Goal: Task Accomplishment & Management: Complete application form

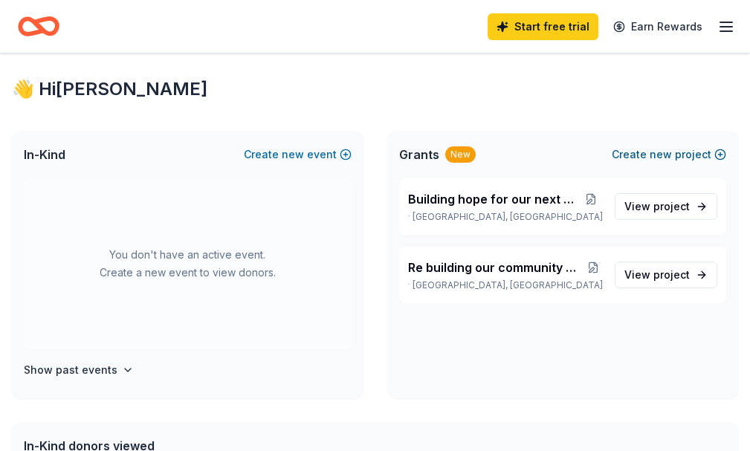
click at [704, 164] on button "Create new project" at bounding box center [669, 155] width 114 height 18
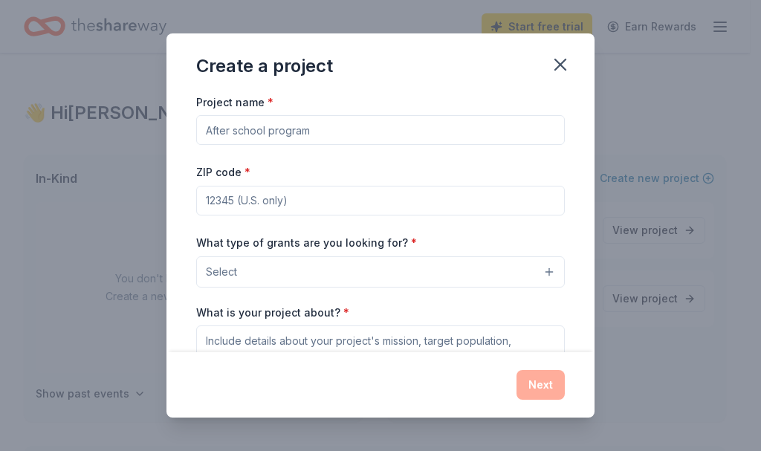
click at [365, 130] on input "Project name *" at bounding box center [380, 130] width 369 height 30
click at [402, 129] on input "Project name *" at bounding box center [380, 130] width 369 height 30
type input "p"
type input "Providing Hope For our next generation"
click at [378, 198] on input "ZIP code *" at bounding box center [380, 201] width 369 height 30
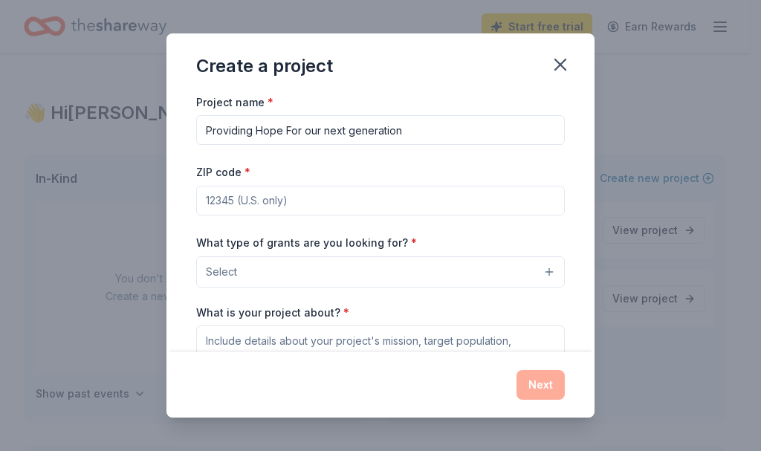
type input "61832"
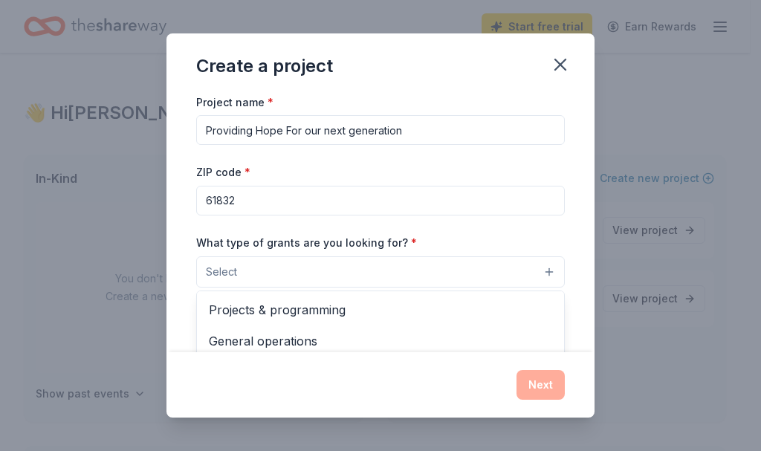
click at [410, 264] on button "Select" at bounding box center [380, 271] width 369 height 31
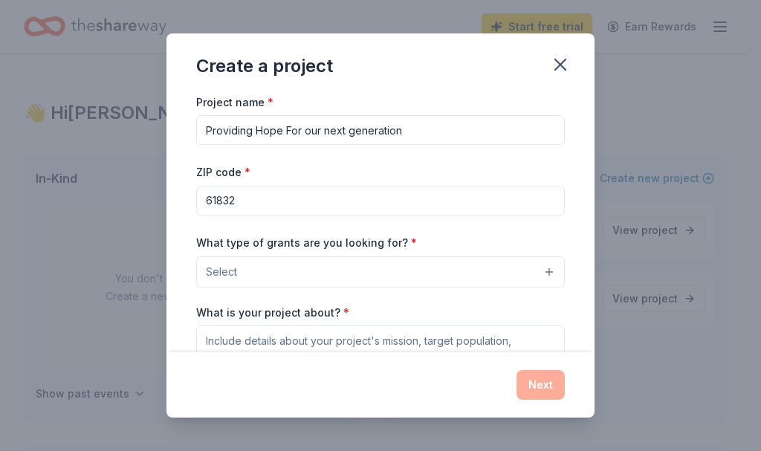
click at [408, 265] on button "Select" at bounding box center [380, 271] width 369 height 31
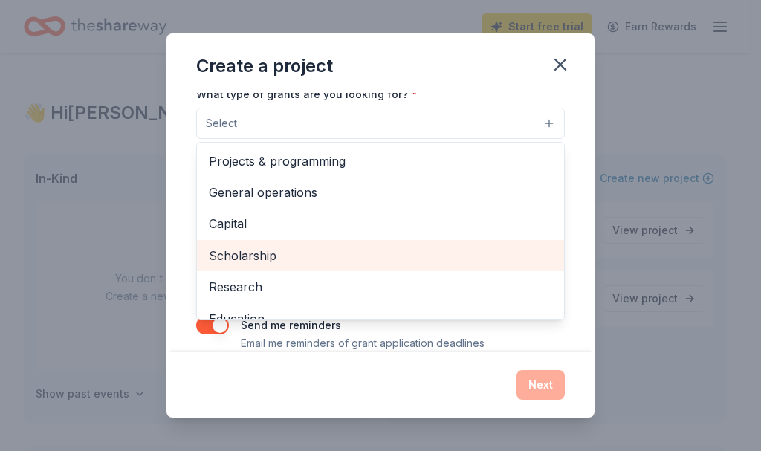
scroll to position [74, 0]
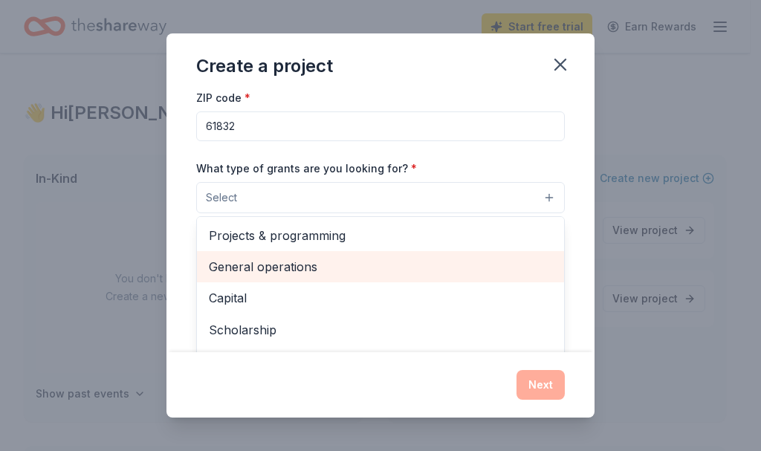
click at [322, 272] on span "General operations" at bounding box center [380, 266] width 343 height 19
click at [322, 288] on span "Capital" at bounding box center [380, 297] width 343 height 19
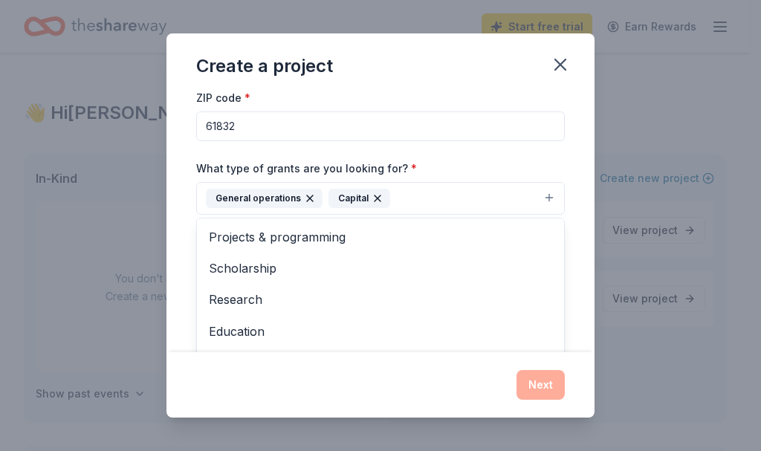
click at [298, 201] on div "General operations" at bounding box center [264, 198] width 117 height 19
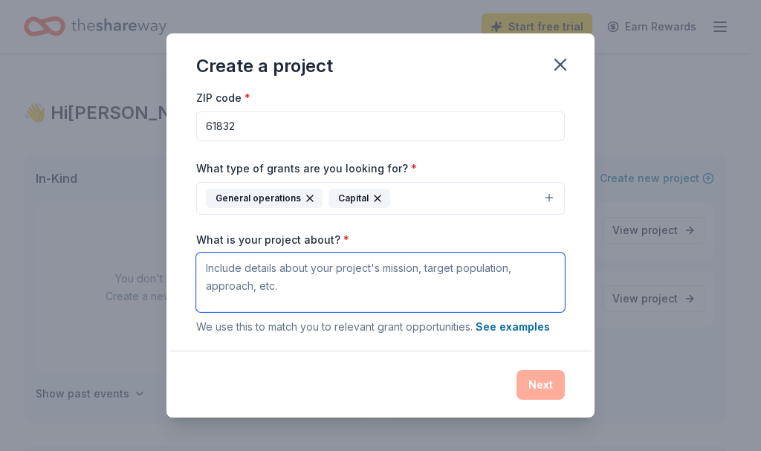
click at [521, 263] on textarea "What is your project about? *" at bounding box center [380, 282] width 369 height 59
